Goal: Task Accomplishment & Management: Use online tool/utility

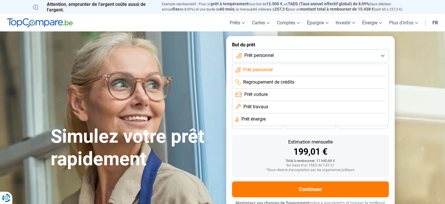
click at [264, 106] on span "Prêt travaux" at bounding box center [256, 106] width 25 height 6
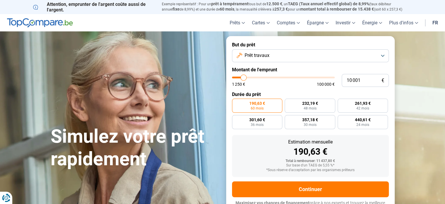
scroll to position [8, 0]
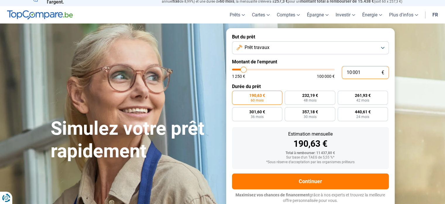
drag, startPoint x: 364, startPoint y: 72, endPoint x: 315, endPoint y: 75, distance: 49.3
click at [315, 75] on div "10 001 € 1 250 € 100 000 €" at bounding box center [310, 72] width 157 height 13
type input "4"
type input "1250"
type input "45"
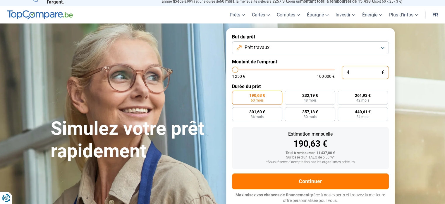
type input "1250"
type input "450"
type input "1250"
type input "4 500"
type input "4500"
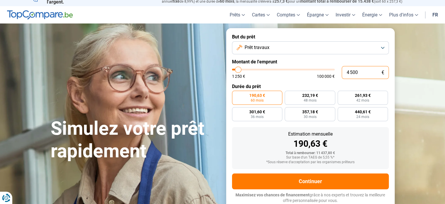
type input "45 000"
type input "45000"
radio input "false"
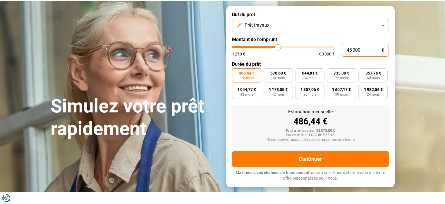
scroll to position [0, 0]
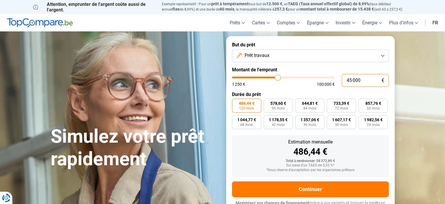
type input "45 000"
